Goal: Information Seeking & Learning: Learn about a topic

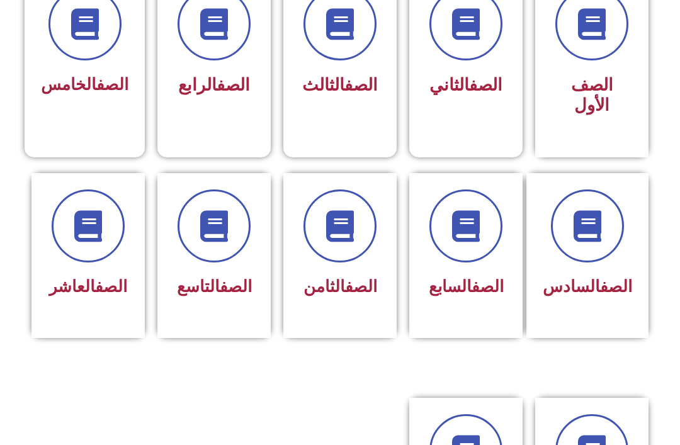
scroll to position [382, 0]
click at [315, 338] on div "الصف الثامن" at bounding box center [339, 255] width 113 height 165
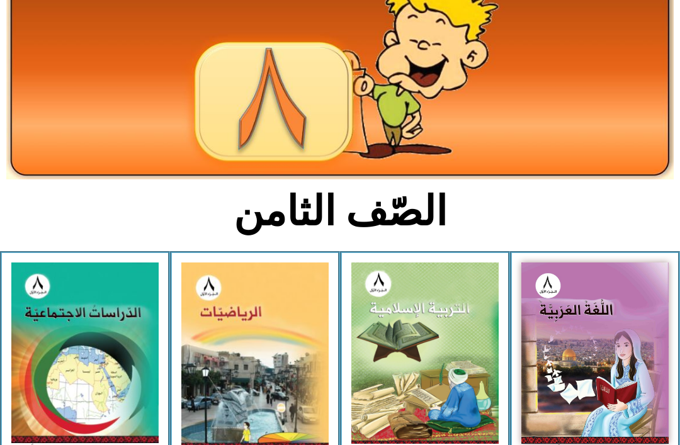
scroll to position [106, 0]
click at [453, 350] on img at bounding box center [424, 352] width 147 height 181
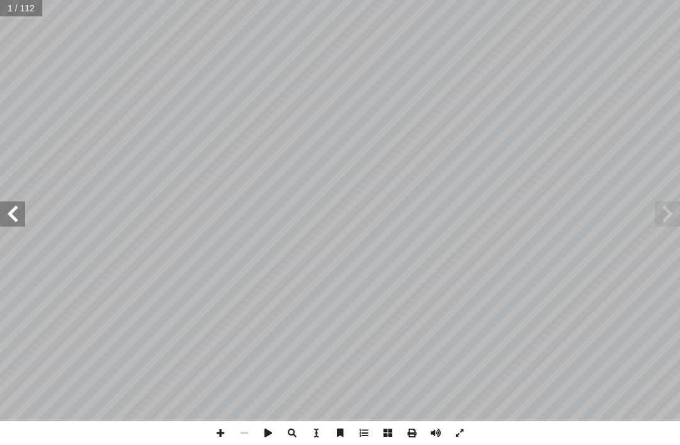
click at [671, 201] on span at bounding box center [666, 213] width 25 height 25
click at [668, 207] on span at bounding box center [666, 213] width 25 height 25
click at [663, 214] on span at bounding box center [666, 213] width 25 height 25
click at [661, 211] on span at bounding box center [666, 213] width 25 height 25
click at [15, 213] on span at bounding box center [12, 213] width 25 height 25
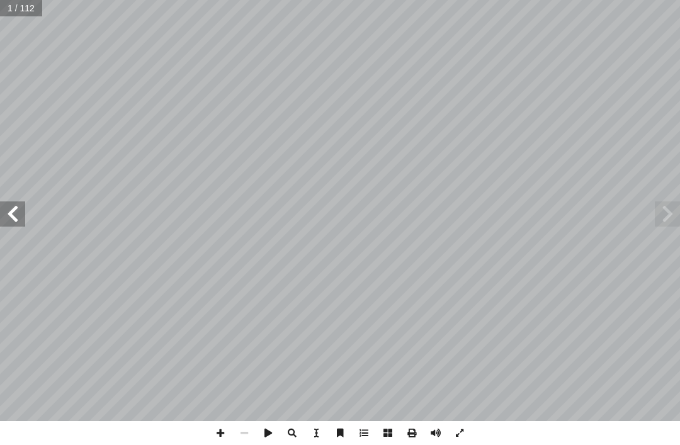
click at [22, 208] on span at bounding box center [12, 213] width 25 height 25
click at [14, 211] on span at bounding box center [12, 213] width 25 height 25
click at [14, 217] on span at bounding box center [12, 213] width 25 height 25
click at [12, 226] on span at bounding box center [12, 213] width 25 height 25
click at [11, 211] on span at bounding box center [12, 213] width 25 height 25
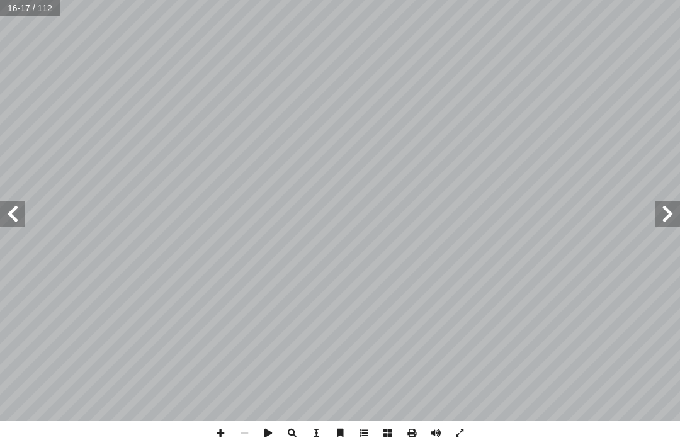
click at [659, 210] on span at bounding box center [666, 213] width 25 height 25
click at [669, 215] on span at bounding box center [666, 213] width 25 height 25
click at [671, 202] on span at bounding box center [666, 213] width 25 height 25
click at [663, 202] on span at bounding box center [666, 213] width 25 height 25
click at [658, 204] on span at bounding box center [666, 213] width 25 height 25
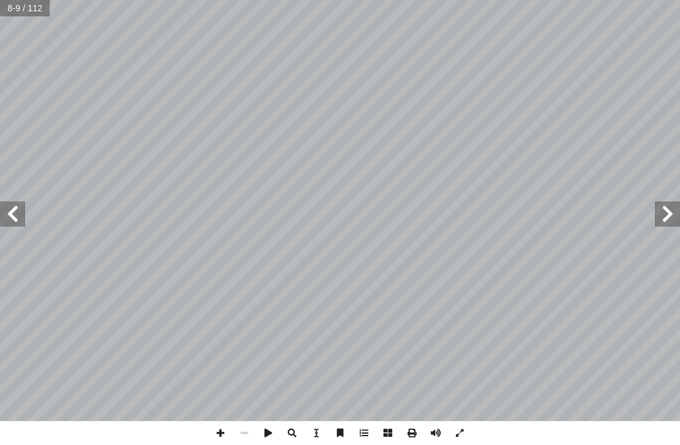
click at [659, 211] on span at bounding box center [666, 213] width 25 height 25
click at [663, 204] on span at bounding box center [666, 213] width 25 height 25
click at [660, 204] on span at bounding box center [666, 213] width 25 height 25
click at [656, 201] on span at bounding box center [666, 213] width 25 height 25
click at [659, 201] on span at bounding box center [666, 213] width 25 height 25
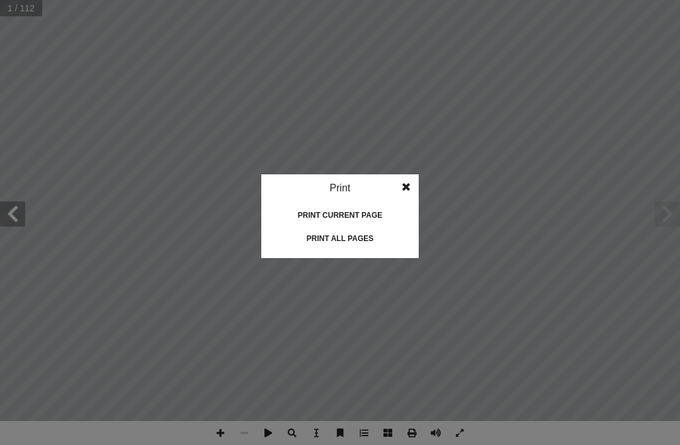
click at [386, 230] on div "Print all pages" at bounding box center [340, 238] width 126 height 20
